Goal: Task Accomplishment & Management: Complete application form

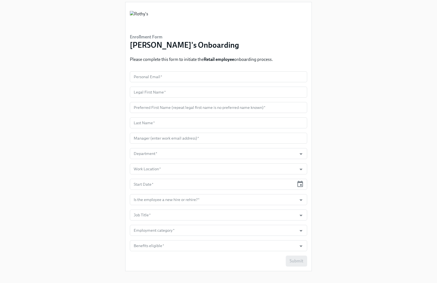
scroll to position [14, 0]
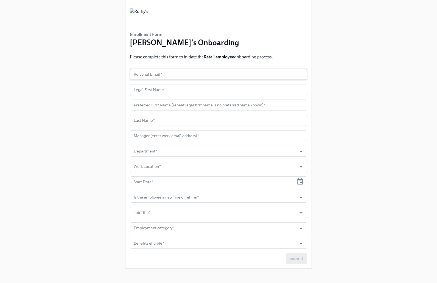
click at [200, 73] on input "text" at bounding box center [218, 74] width 177 height 11
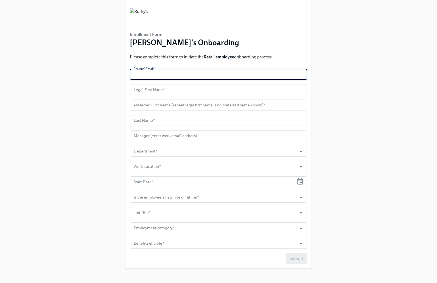
paste input "[EMAIL_ADDRESS][DOMAIN_NAME]"
type input "[EMAIL_ADDRESS][DOMAIN_NAME]"
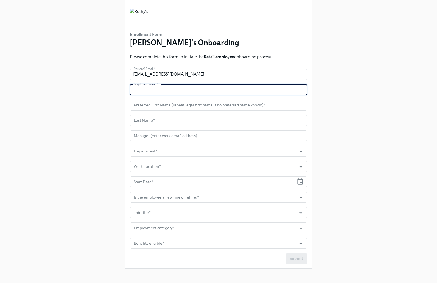
click at [187, 92] on input "text" at bounding box center [218, 89] width 177 height 11
paste input "Jetae"
type input "Jetae"
click at [184, 102] on input "text" at bounding box center [218, 105] width 177 height 11
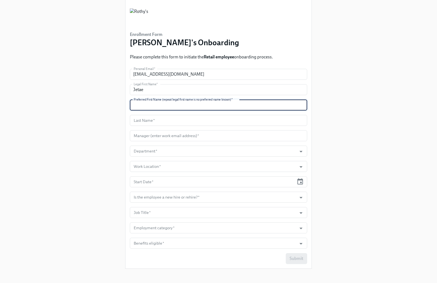
paste input "Jetae"
type input "Jetae"
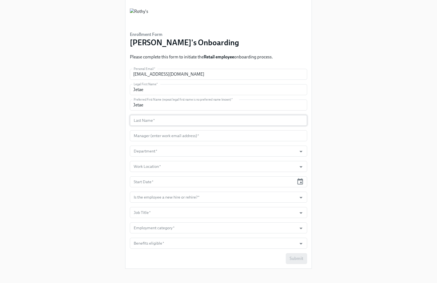
click at [211, 118] on input "text" at bounding box center [218, 120] width 177 height 11
paste input "Green"
type input "Green"
click at [146, 133] on input "text" at bounding box center [218, 135] width 177 height 11
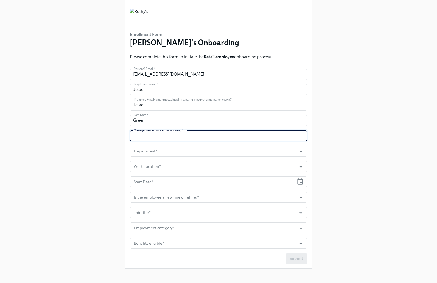
click at [146, 133] on input "text" at bounding box center [218, 135] width 177 height 11
paste input "[EMAIL_ADDRESS][DOMAIN_NAME]"
type input "[EMAIL_ADDRESS][DOMAIN_NAME]"
click at [163, 149] on input "Department   *" at bounding box center [213, 151] width 161 height 11
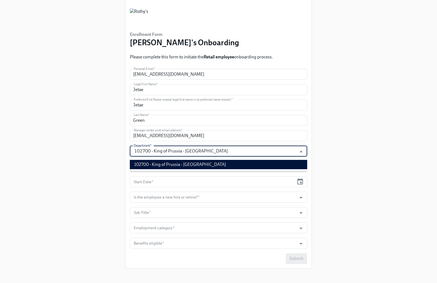
type input "102700 - King of Prussia - [GEOGRAPHIC_DATA]"
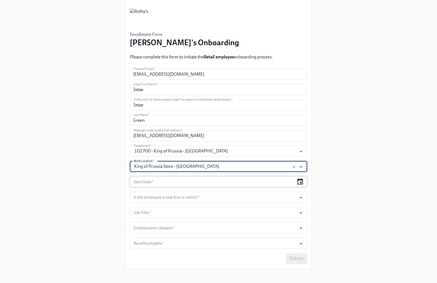
type input "King of Prussia Store - [GEOGRAPHIC_DATA]"
click at [300, 183] on icon "button" at bounding box center [300, 181] width 7 height 7
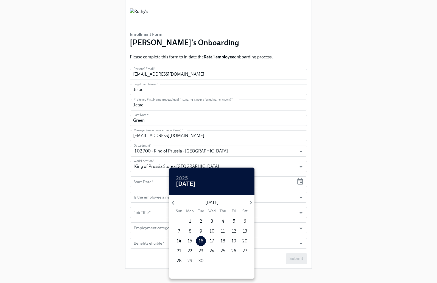
drag, startPoint x: 191, startPoint y: 248, endPoint x: 250, endPoint y: 222, distance: 64.8
click at [191, 248] on p "22" at bounding box center [190, 251] width 4 height 6
type input "[DATE]"
click at [343, 193] on div at bounding box center [218, 141] width 437 height 283
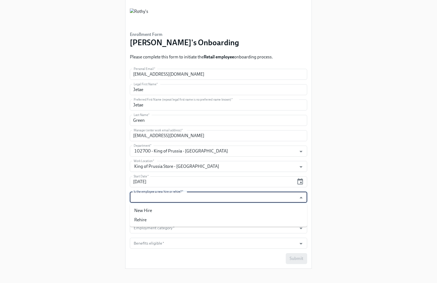
click at [282, 194] on input "Is the employee a new hire or rehire?   *" at bounding box center [213, 197] width 161 height 11
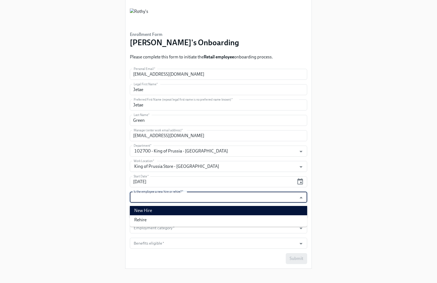
click at [264, 208] on li "New Hire" at bounding box center [218, 210] width 177 height 9
type input "New Hire"
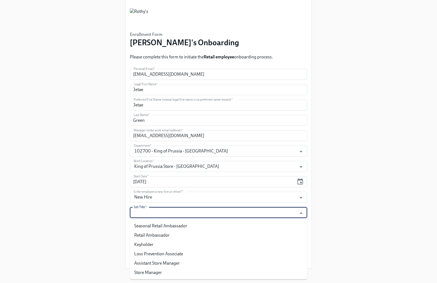
click at [264, 210] on input "Job Title   *" at bounding box center [213, 212] width 161 height 11
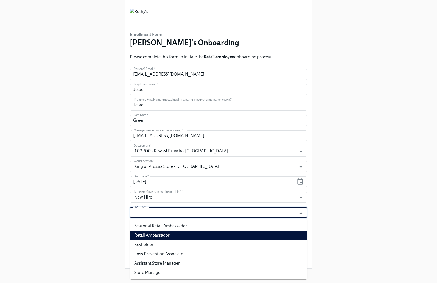
click at [261, 235] on li "Retail Ambassador" at bounding box center [218, 235] width 177 height 9
type input "Retail Ambassador"
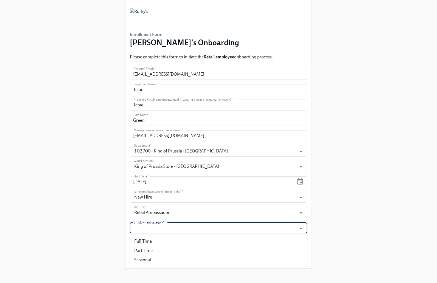
click at [261, 232] on input "Employment category   *" at bounding box center [213, 228] width 161 height 11
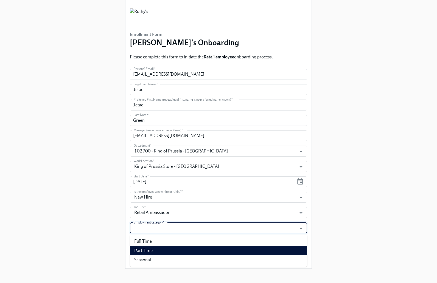
click at [253, 253] on li "Part Time" at bounding box center [218, 250] width 177 height 9
type input "Part Time"
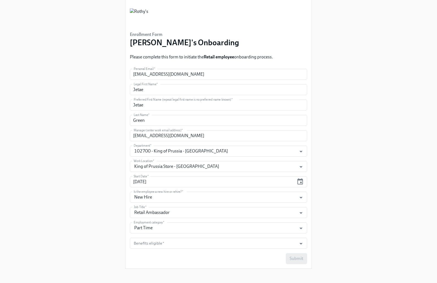
click at [239, 250] on form "Personal Email   * [EMAIL_ADDRESS][DOMAIN_NAME] Personal Email * Legal First Na…" at bounding box center [218, 167] width 177 height 196
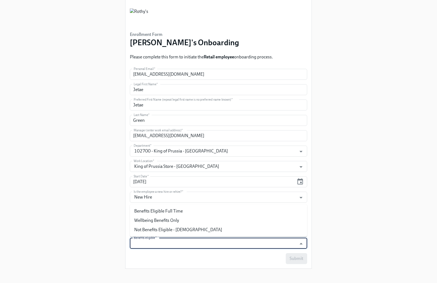
click at [239, 246] on input "Benefits eligible   *" at bounding box center [213, 243] width 161 height 11
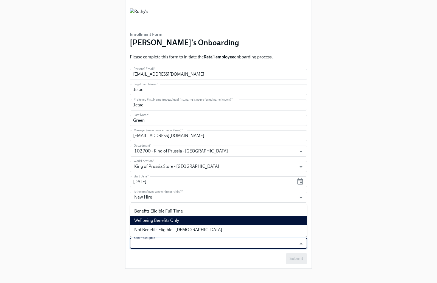
click at [158, 218] on li "Wellbeing Benefits Only" at bounding box center [218, 220] width 177 height 9
type input "Wellbeing Benefits Only"
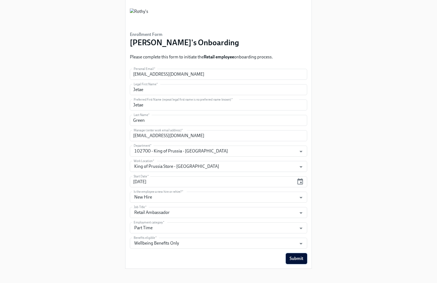
click at [304, 259] on button "Submit" at bounding box center [296, 258] width 21 height 11
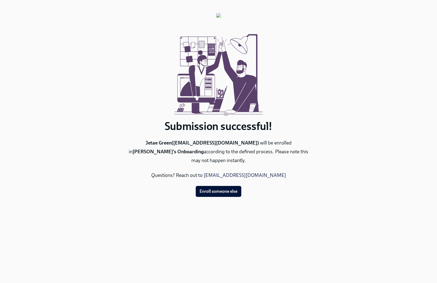
scroll to position [0, 0]
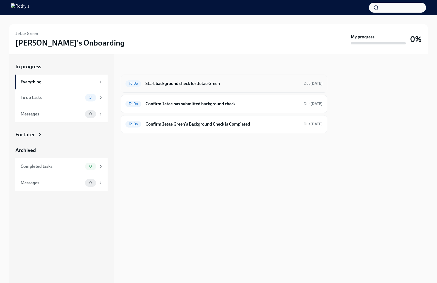
click at [160, 81] on h6 "Start background check for Jetae Green" at bounding box center [223, 84] width 154 height 6
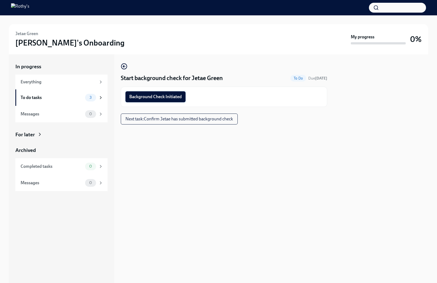
click at [158, 97] on span "Background Check Initiated" at bounding box center [155, 96] width 52 height 5
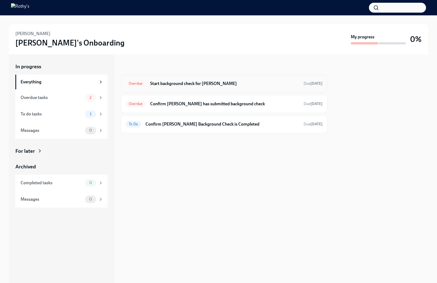
click at [197, 82] on h6 "Start background check for Kerri Grossman" at bounding box center [224, 84] width 149 height 6
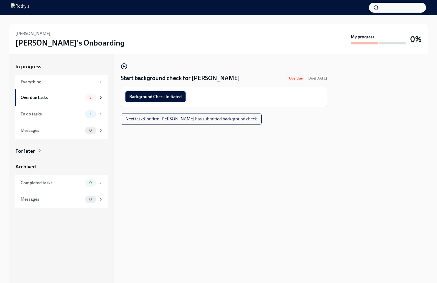
click at [182, 98] on button "Background Check Initiated" at bounding box center [156, 96] width 60 height 11
